Goal: Use online tool/utility: Utilize a website feature to perform a specific function

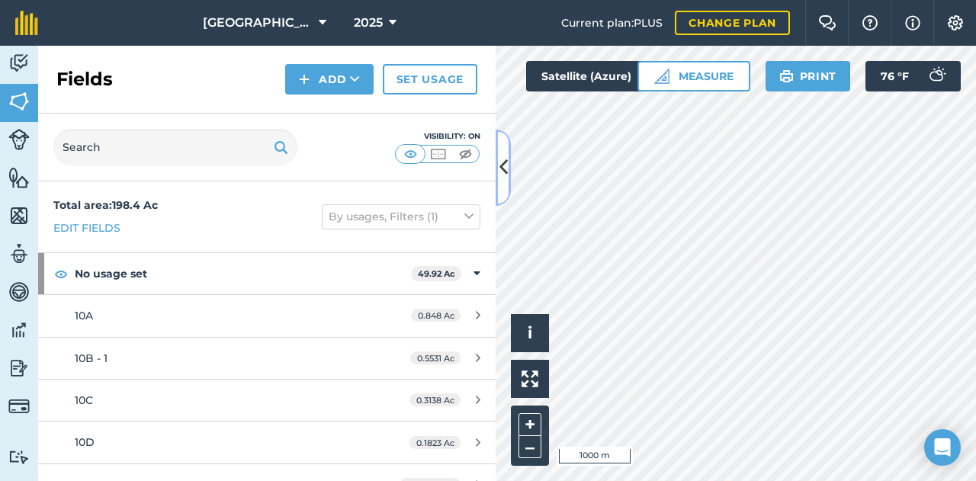
click at [500, 188] on button at bounding box center [503, 168] width 15 height 76
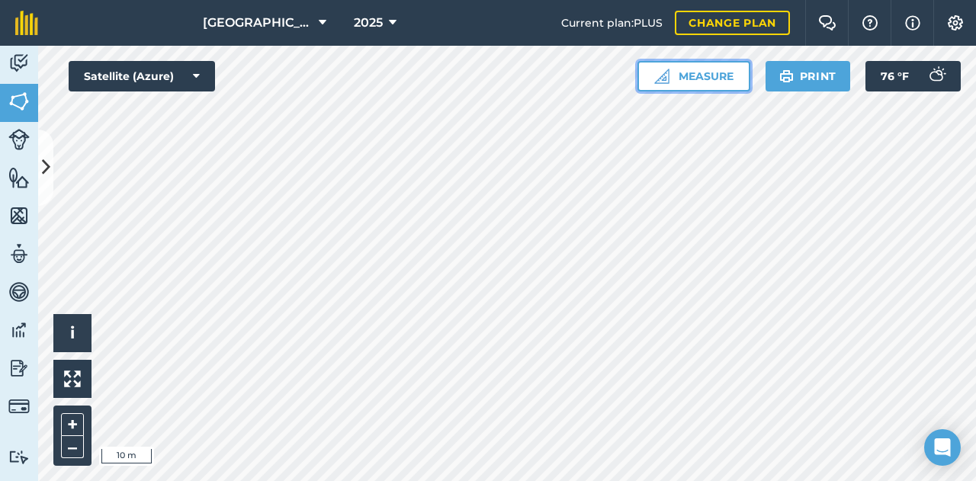
click at [696, 67] on button "Measure" at bounding box center [694, 76] width 113 height 31
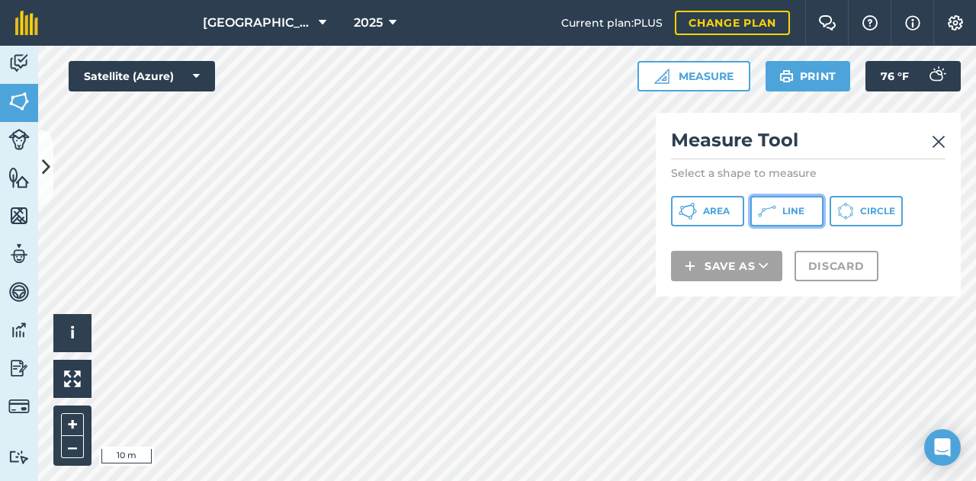
click at [791, 211] on span "Line" at bounding box center [794, 211] width 22 height 12
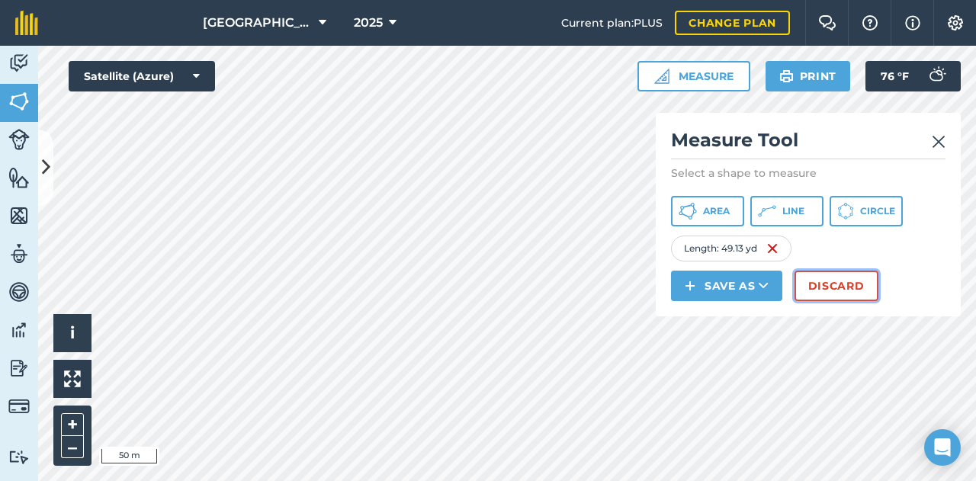
click at [844, 280] on button "Discard" at bounding box center [837, 286] width 84 height 31
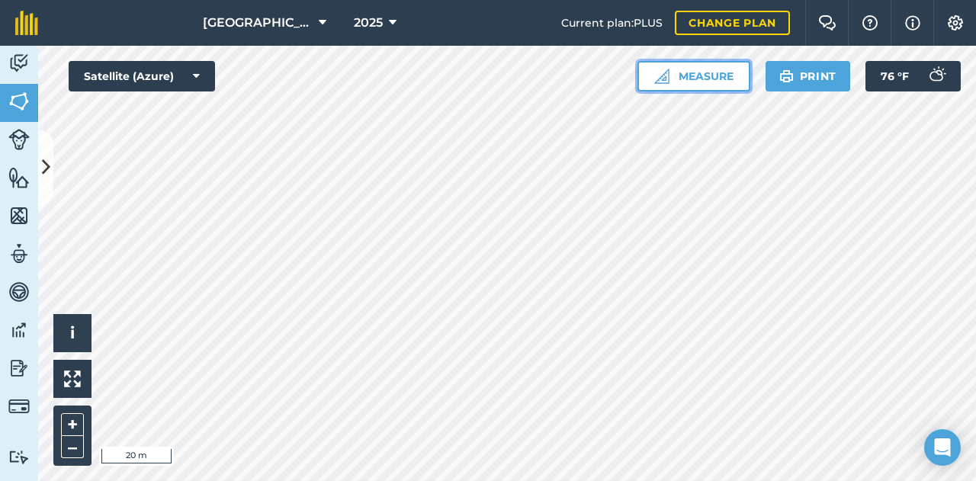
click at [709, 72] on button "Measure" at bounding box center [694, 76] width 113 height 31
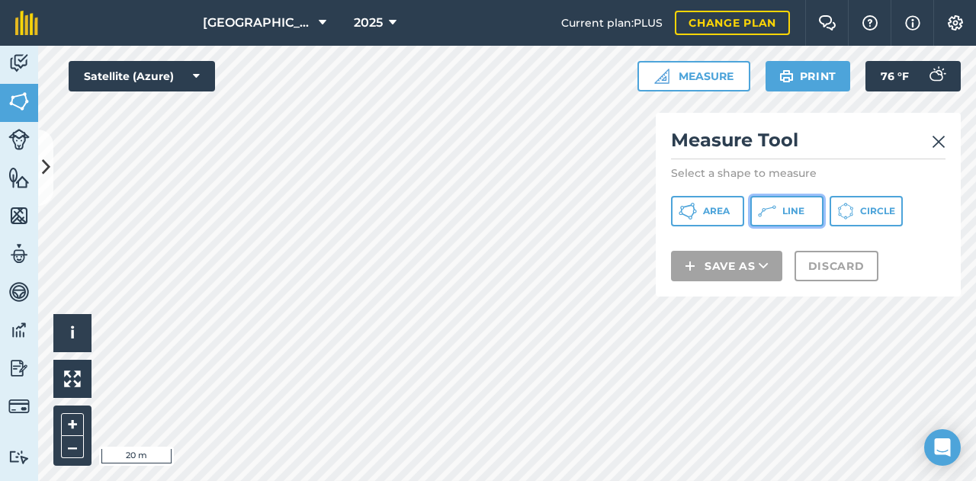
click at [697, 202] on icon at bounding box center [688, 211] width 18 height 18
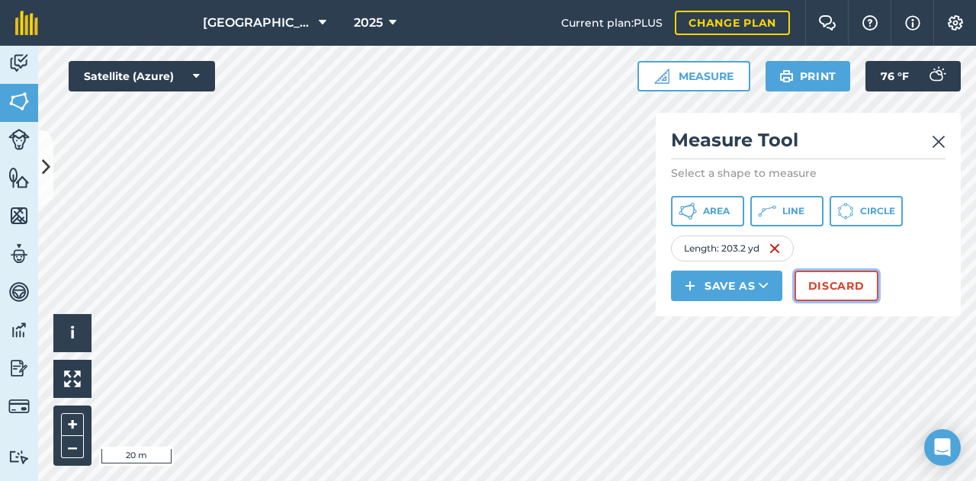
click at [871, 291] on button "Discard" at bounding box center [837, 286] width 84 height 31
